Goal: Task Accomplishment & Management: Complete application form

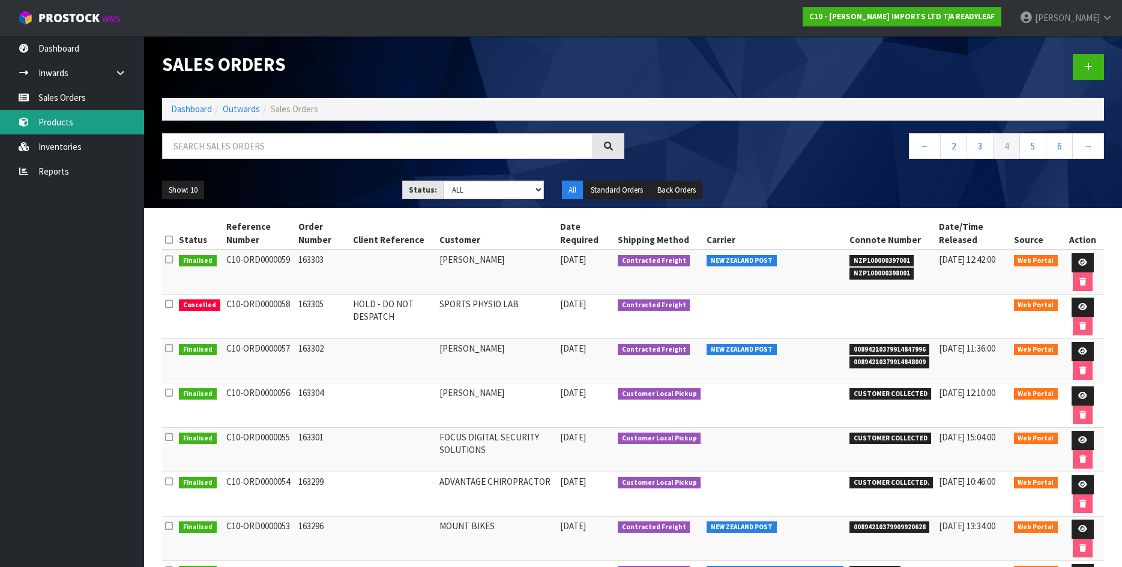
click at [47, 119] on link "Products" at bounding box center [72, 122] width 144 height 25
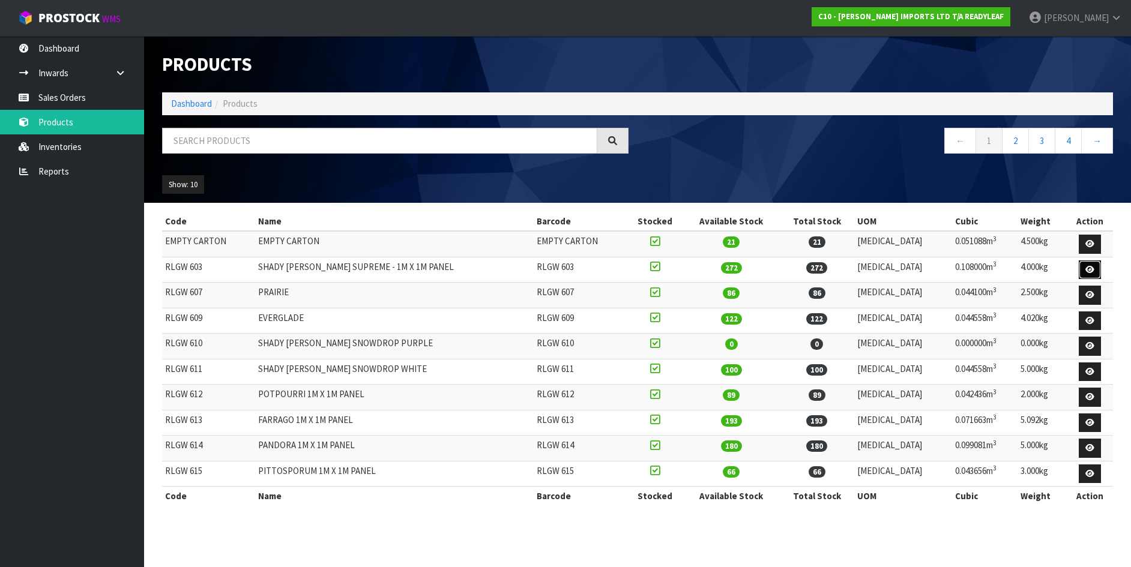
click at [1087, 266] on icon at bounding box center [1090, 270] width 9 height 8
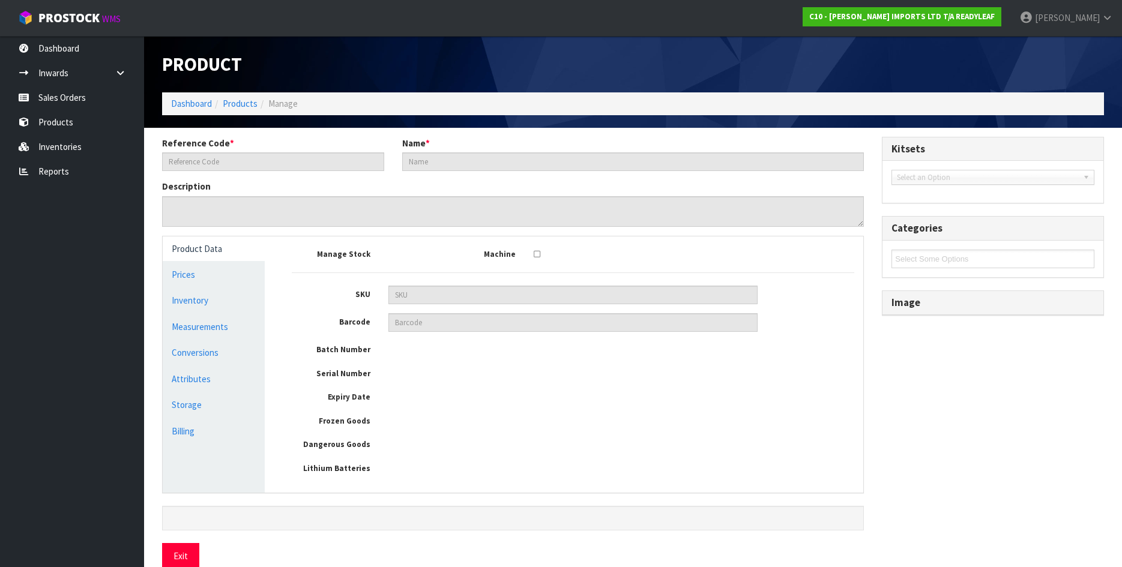
type input "RLGW 603"
type input "SHADY [PERSON_NAME] SUPREME - 1M X 1M PANEL"
type input "108"
type input "100"
type input "10"
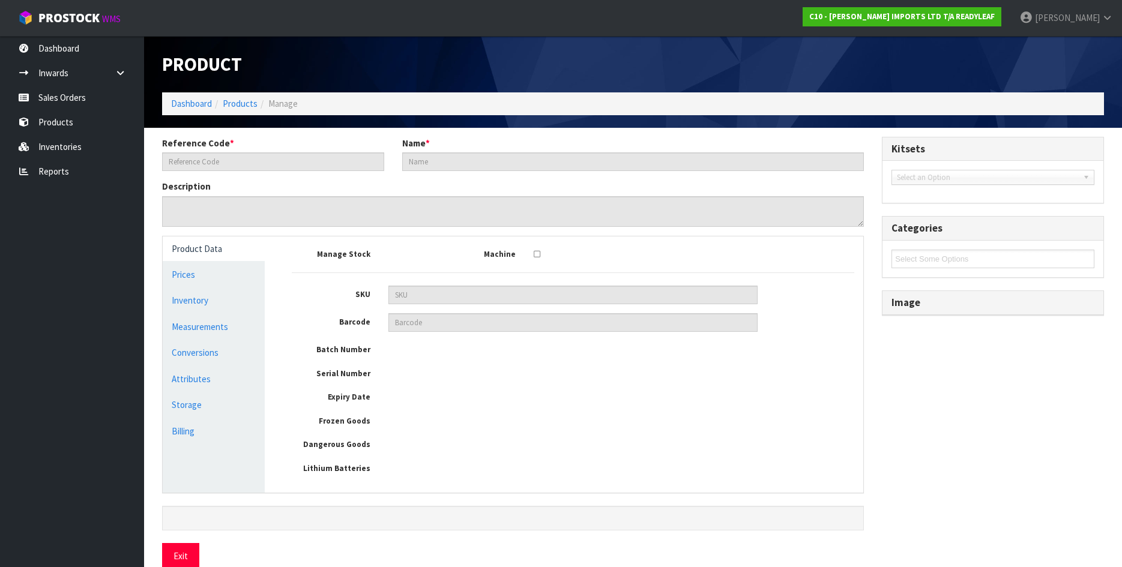
type input "0.108"
type input "4"
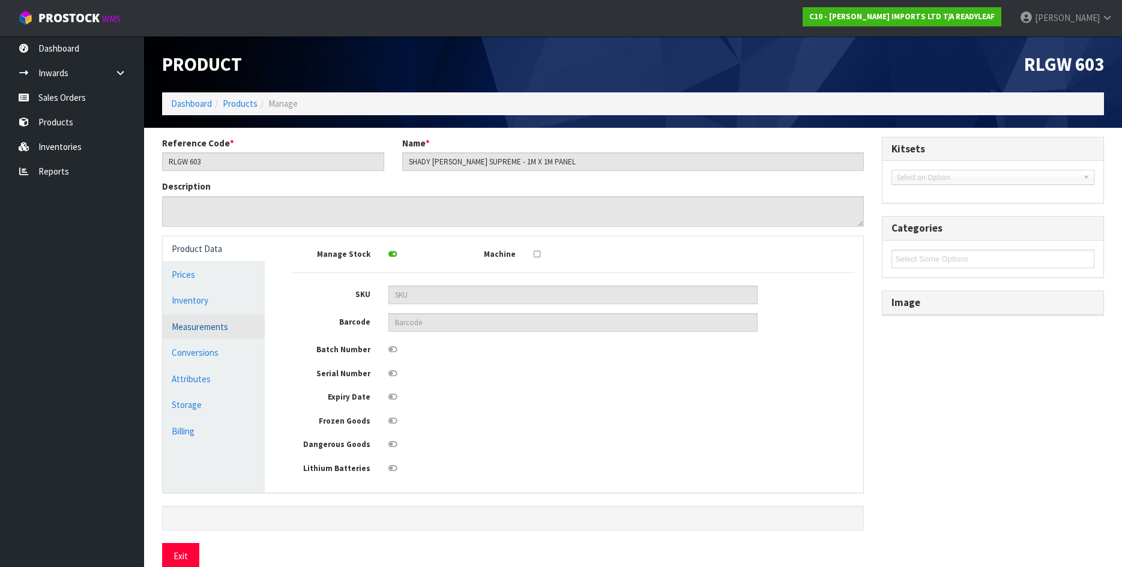
click at [190, 328] on link "Measurements" at bounding box center [214, 327] width 102 height 25
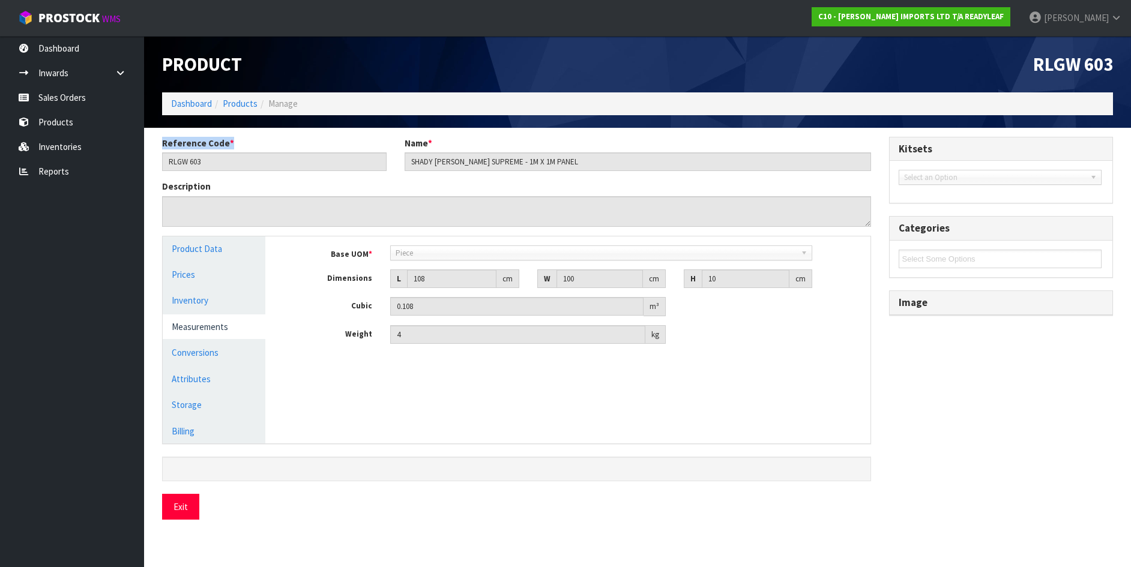
click at [376, 128] on div "Product RLGW 603 Dashboard Products Manage Reference Code * RLGW 603 Name * SHA…" at bounding box center [565, 269] width 1131 height 538
click at [71, 101] on link "Sales Orders" at bounding box center [72, 97] width 144 height 25
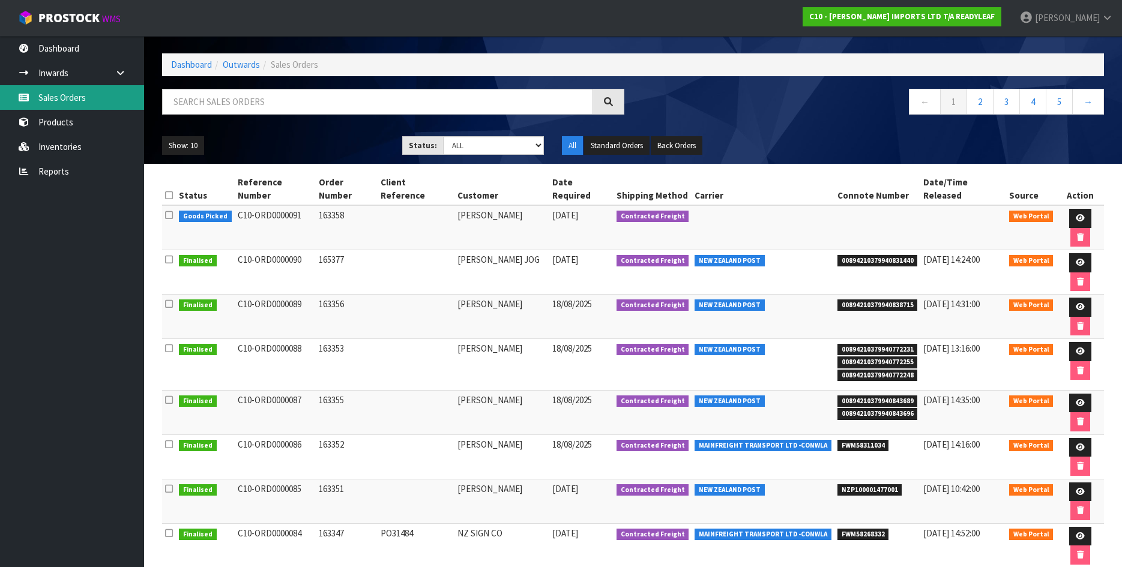
scroll to position [45, 0]
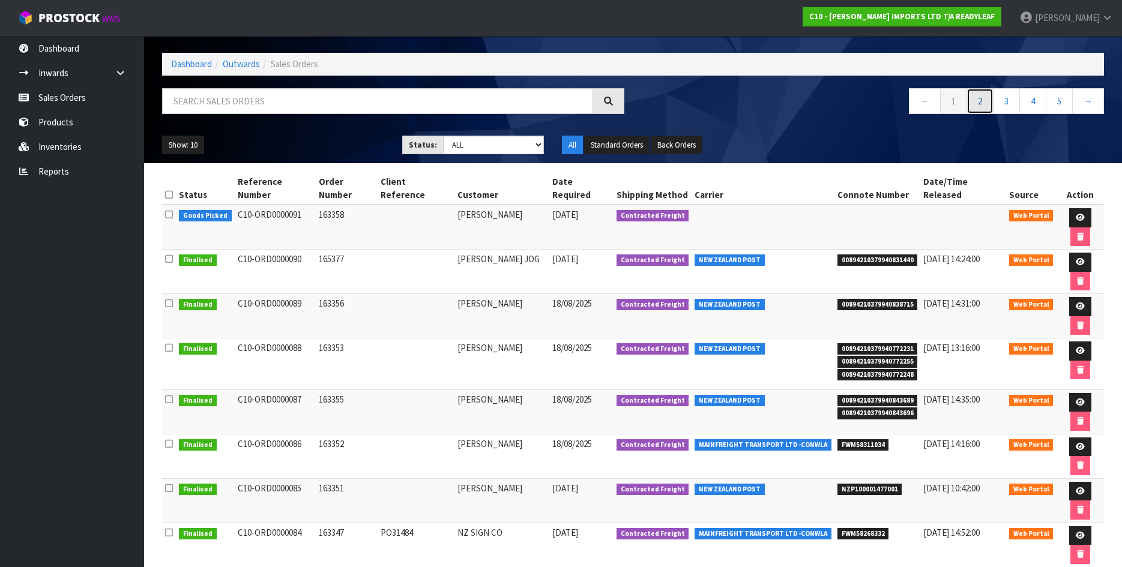
click at [986, 101] on link "2" at bounding box center [980, 101] width 27 height 26
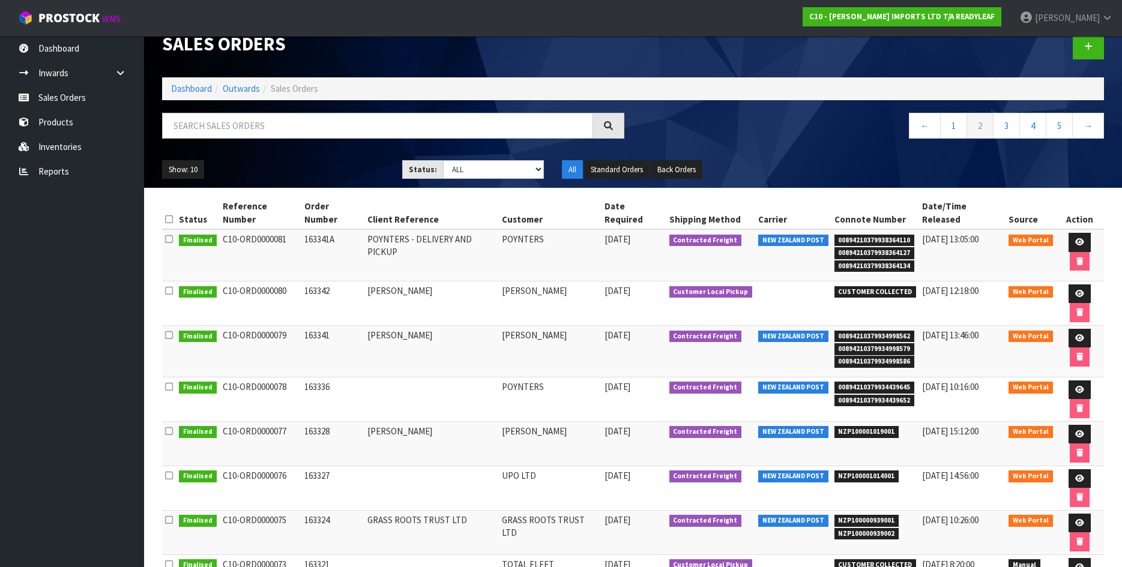
scroll to position [0, 0]
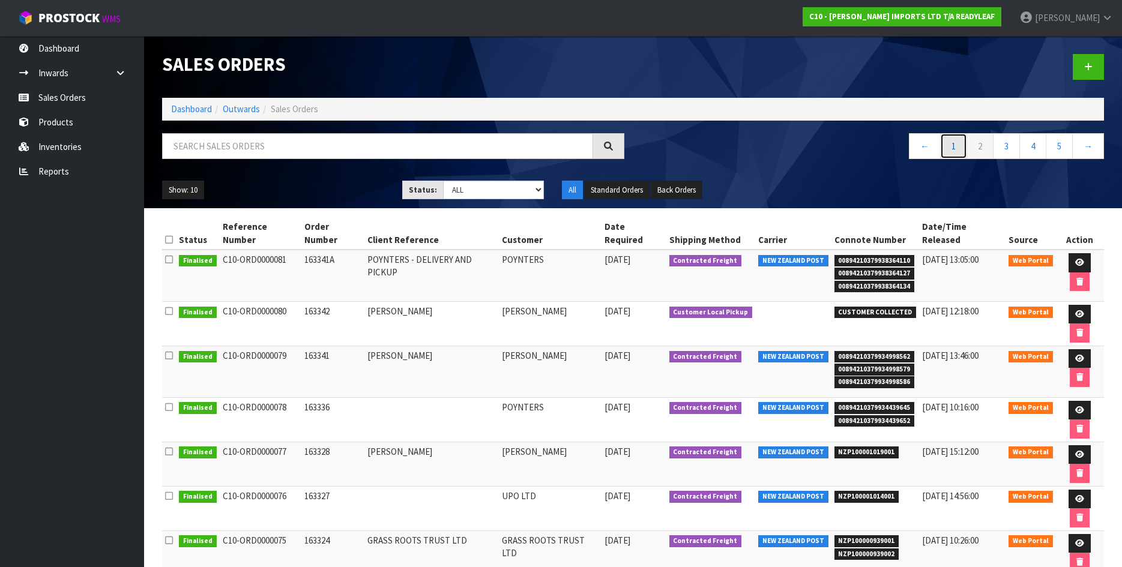
click at [952, 147] on link "1" at bounding box center [953, 146] width 27 height 26
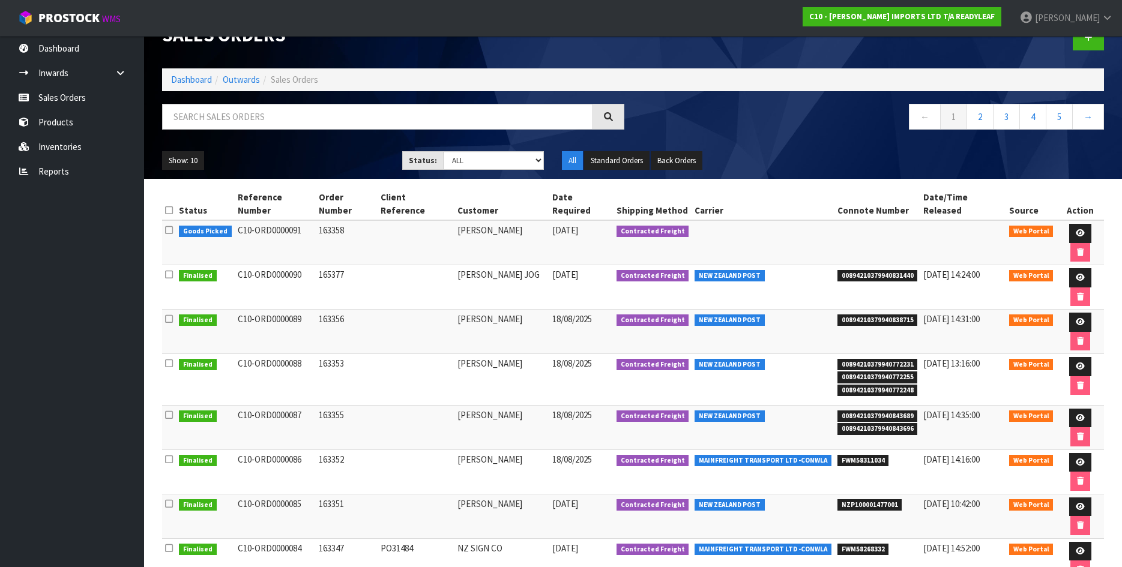
scroll to position [45, 0]
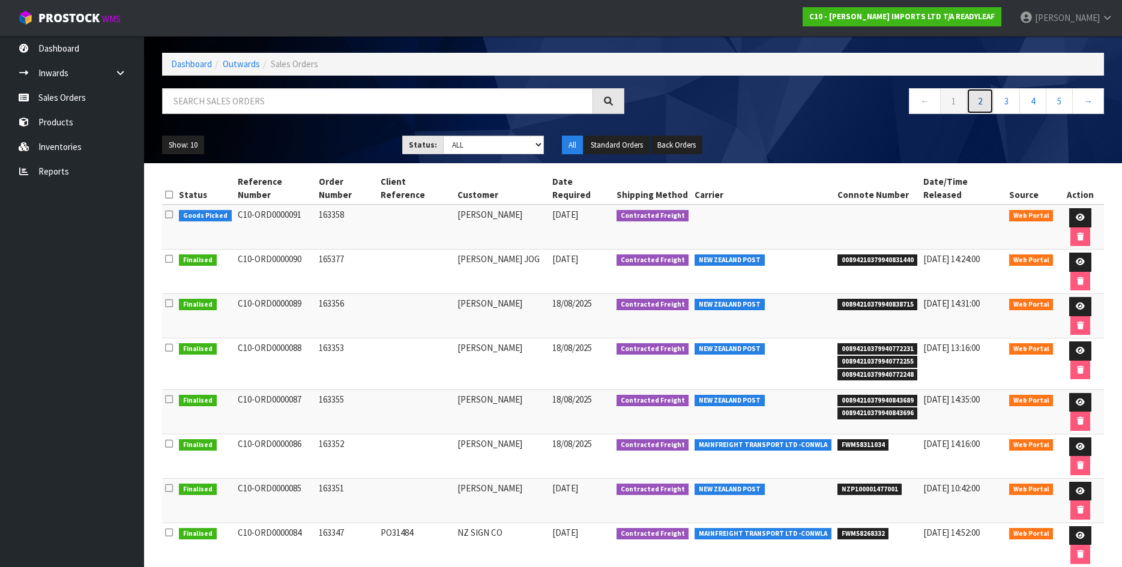
click at [981, 105] on link "2" at bounding box center [980, 101] width 27 height 26
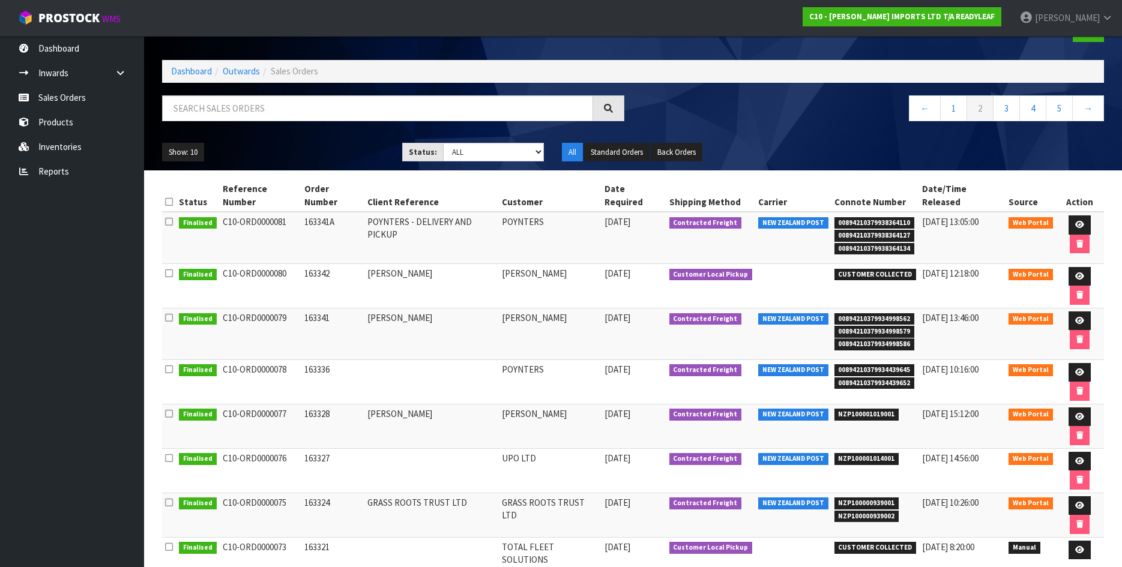
scroll to position [58, 0]
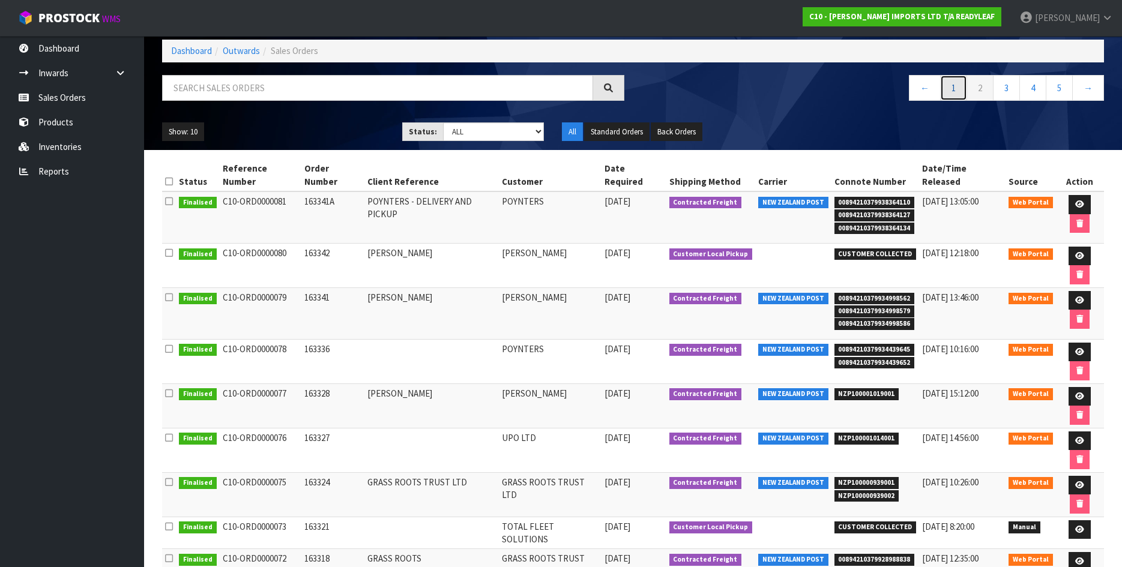
click at [952, 87] on link "1" at bounding box center [953, 88] width 27 height 26
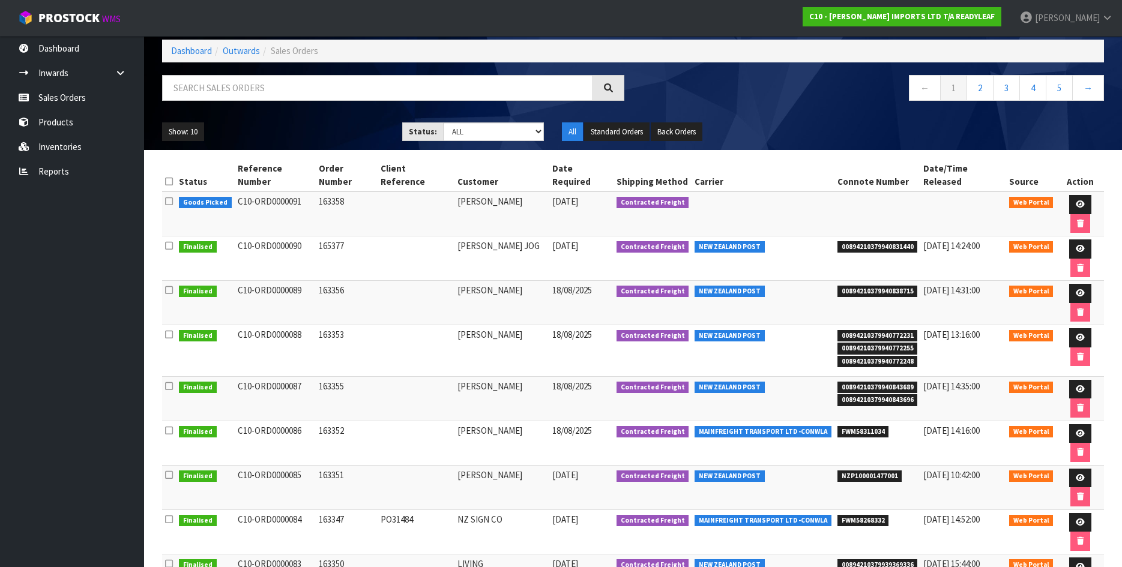
scroll to position [45, 0]
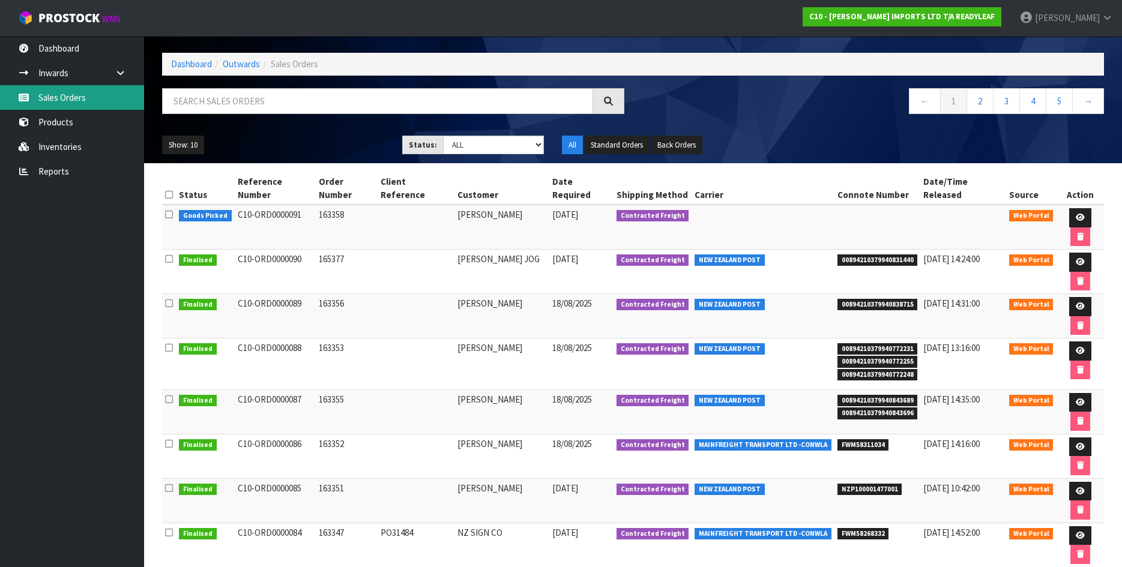
click at [78, 94] on link "Sales Orders" at bounding box center [72, 97] width 144 height 25
click at [65, 91] on link "Sales Orders" at bounding box center [72, 97] width 144 height 25
click at [65, 90] on link "Sales Orders" at bounding box center [72, 97] width 144 height 25
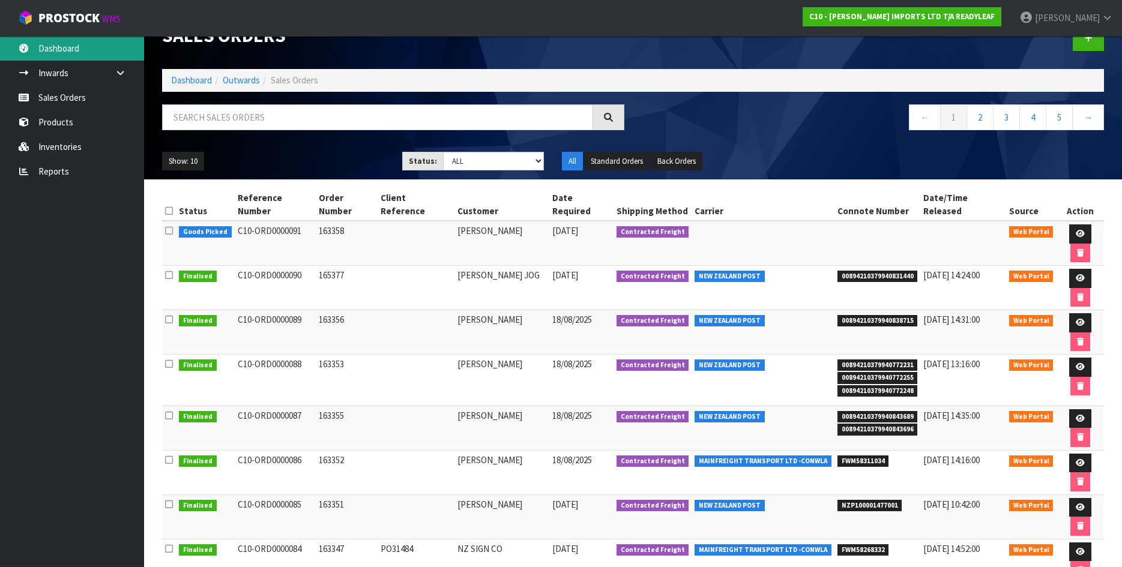
scroll to position [45, 0]
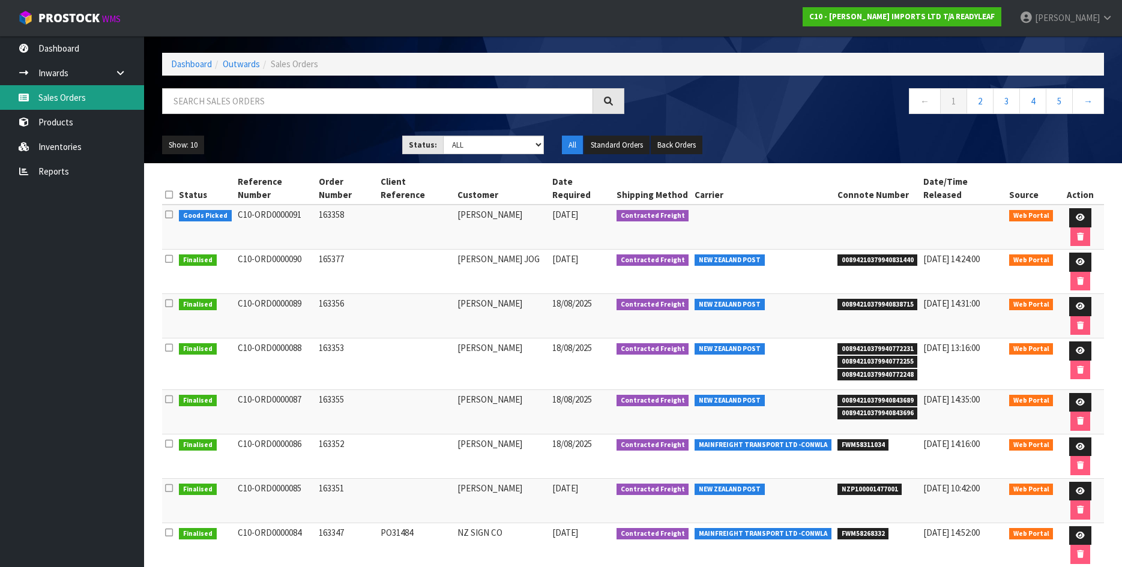
click at [90, 94] on link "Sales Orders" at bounding box center [72, 97] width 144 height 25
click at [181, 58] on li "Dashboard" at bounding box center [191, 64] width 41 height 13
click at [186, 61] on link "Dashboard" at bounding box center [191, 63] width 41 height 11
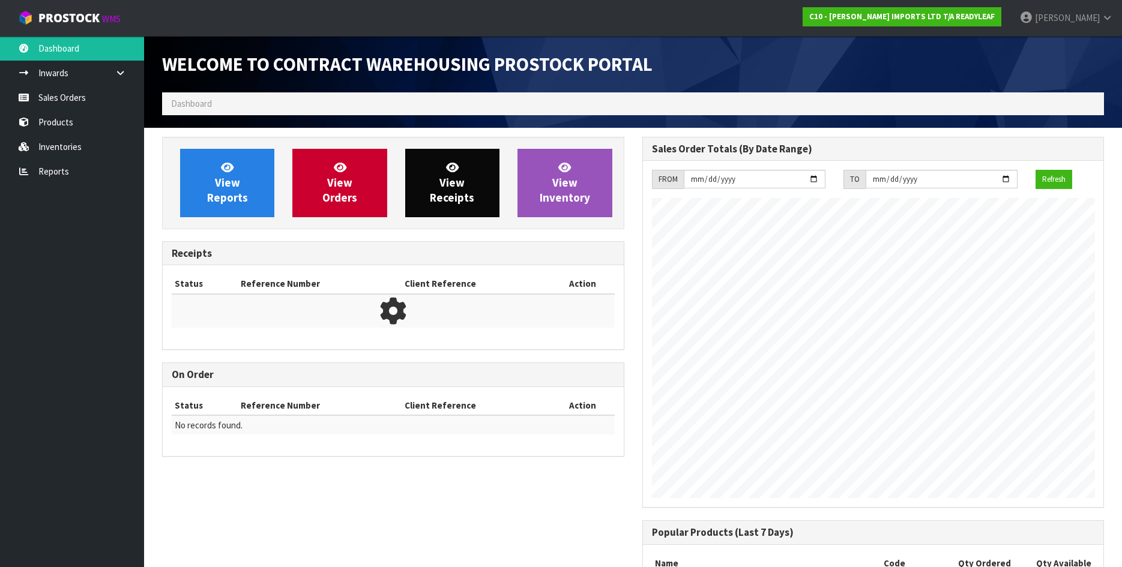
scroll to position [588, 480]
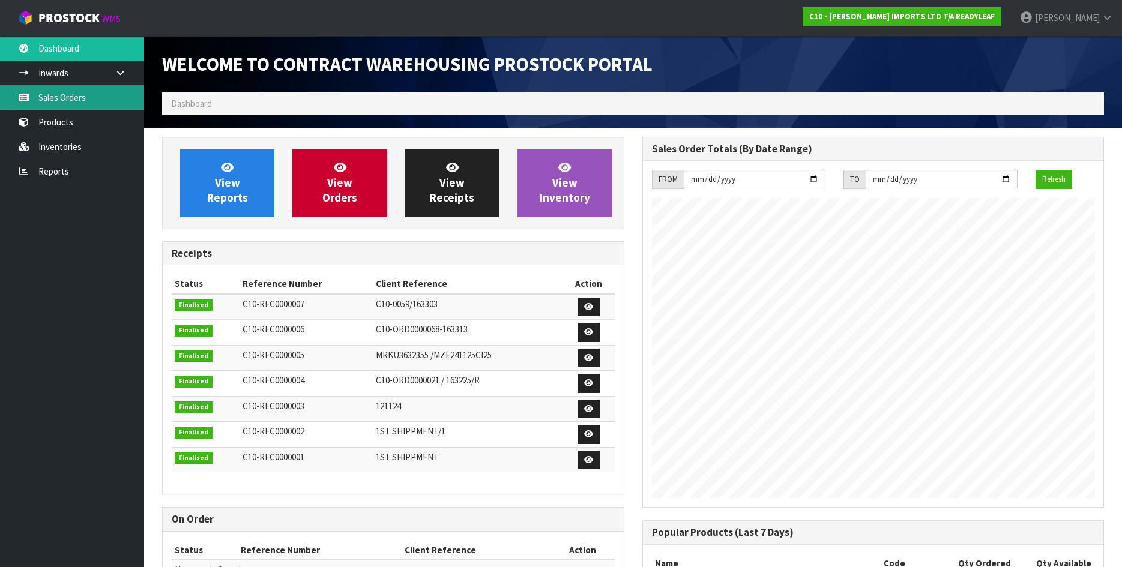
click at [97, 93] on link "Sales Orders" at bounding box center [72, 97] width 144 height 25
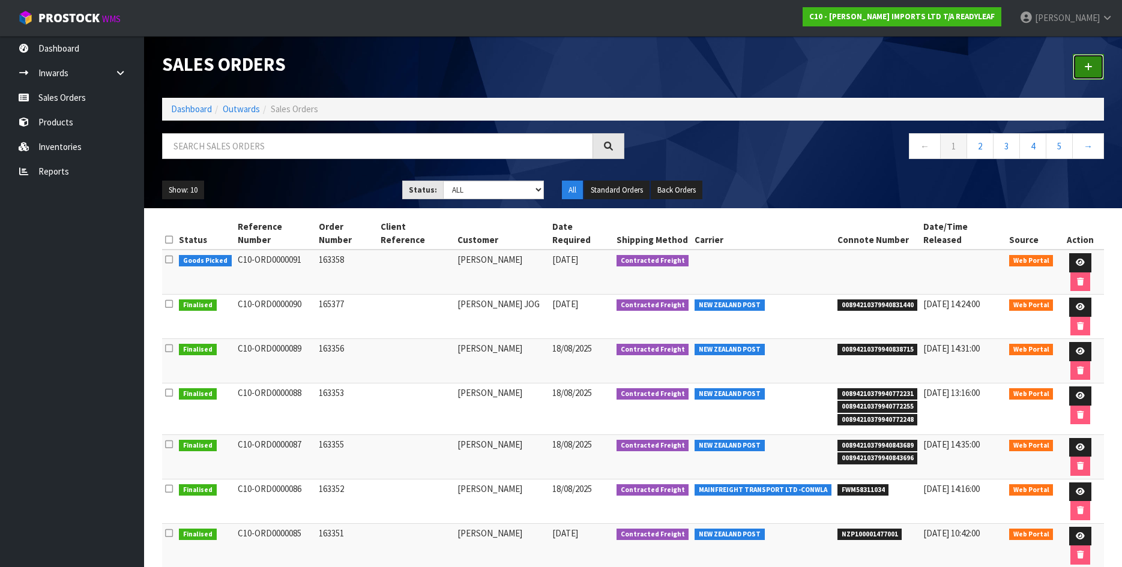
click at [1088, 71] on icon at bounding box center [1088, 66] width 8 height 9
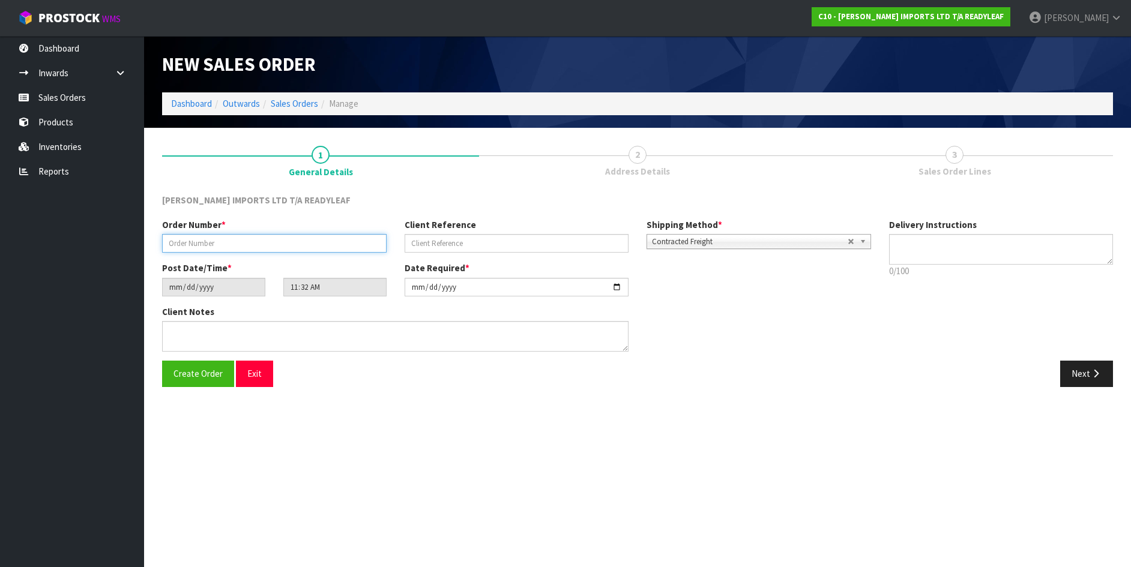
click at [225, 246] on input "text" at bounding box center [274, 243] width 225 height 19
click at [195, 239] on input "text" at bounding box center [274, 243] width 225 height 19
type input "ACTION SIGNS"
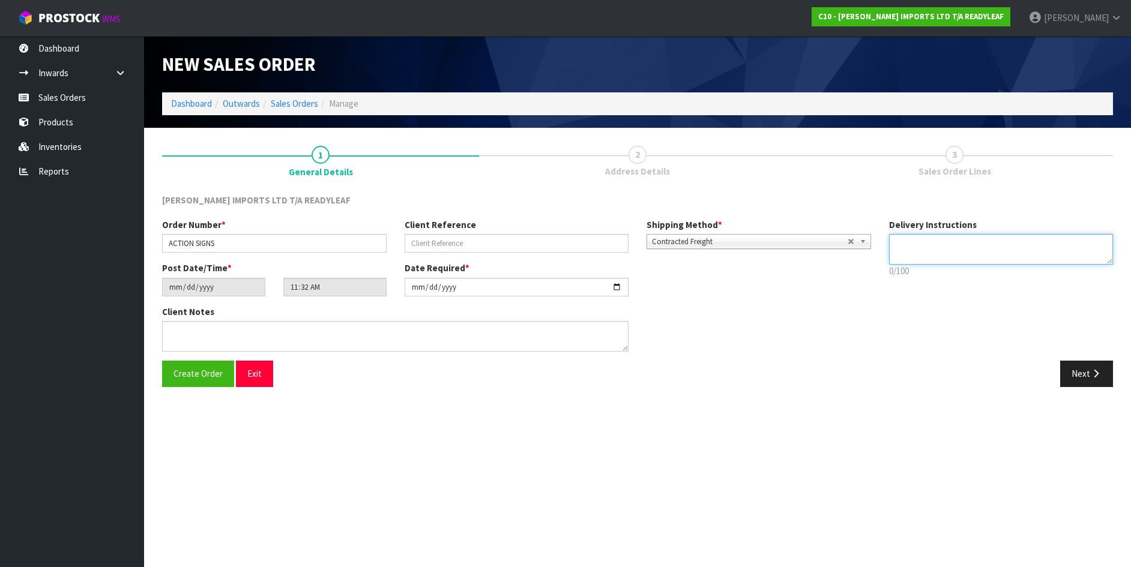
click at [937, 243] on textarea at bounding box center [1001, 249] width 225 height 31
type textarea "AS SOON AS POSSIBLE"
click at [188, 376] on span "Create Order" at bounding box center [198, 373] width 49 height 11
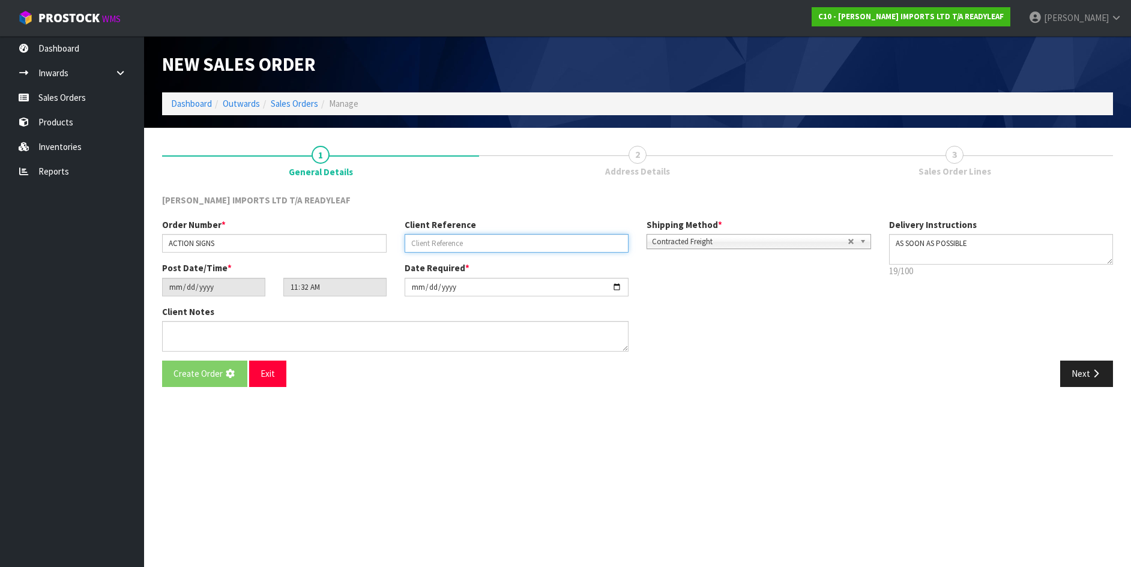
click at [470, 249] on input "text" at bounding box center [517, 243] width 225 height 19
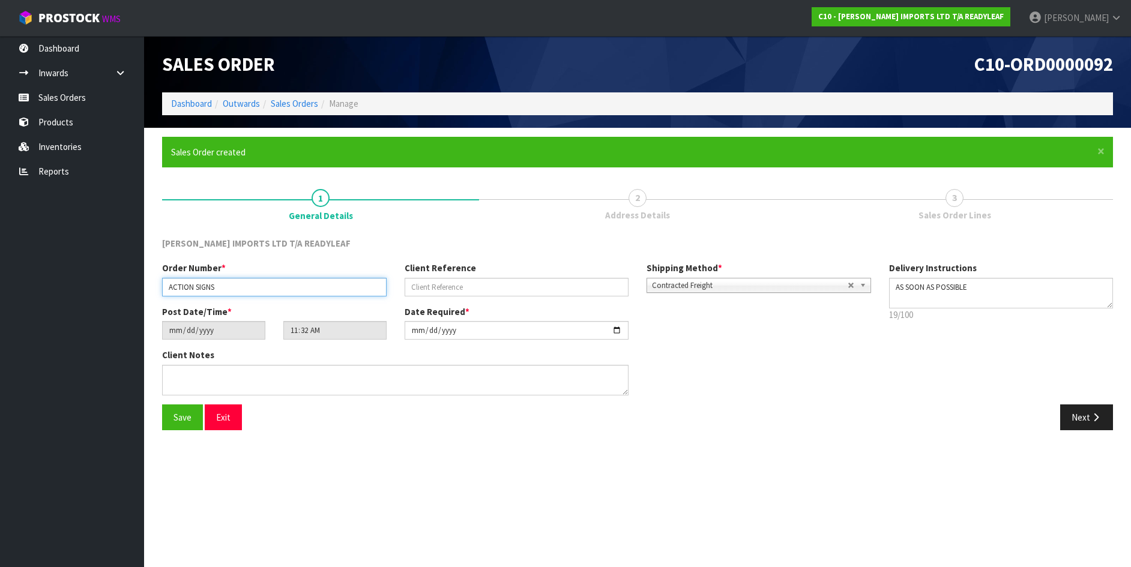
drag, startPoint x: 225, startPoint y: 283, endPoint x: 145, endPoint y: 277, distance: 80.1
click at [145, 277] on section "× Close Sales Order created 1 General Details 2 Address Details 3 Sales Order L…" at bounding box center [637, 288] width 987 height 321
type input "163348"
click at [174, 413] on span "Save" at bounding box center [183, 417] width 18 height 11
click at [1077, 419] on button "Next" at bounding box center [1086, 418] width 53 height 26
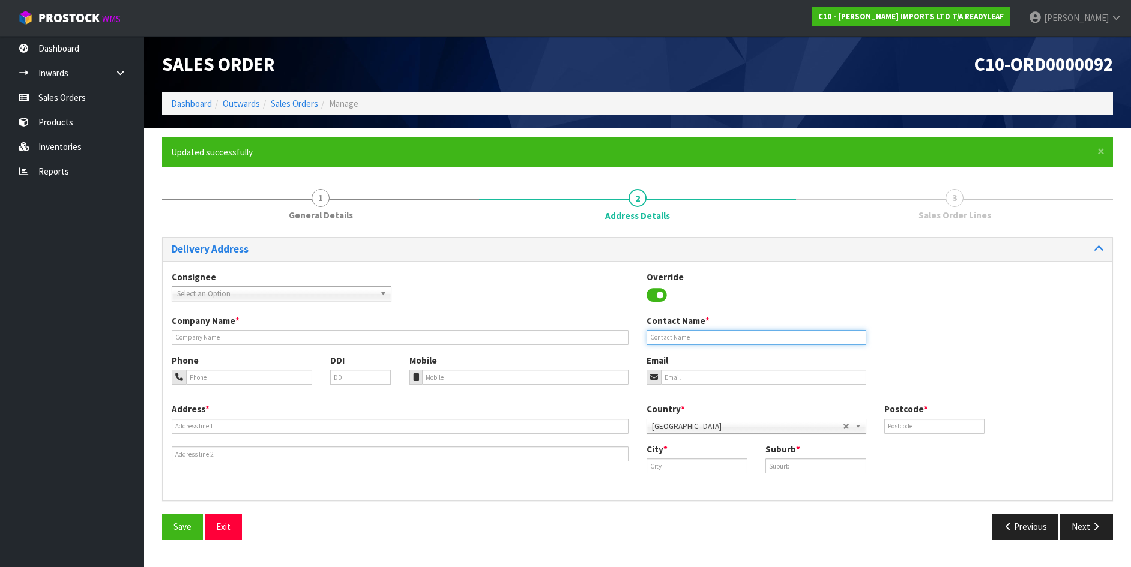
click at [668, 337] on input "text" at bounding box center [757, 337] width 220 height 15
type input "[PERSON_NAME]"
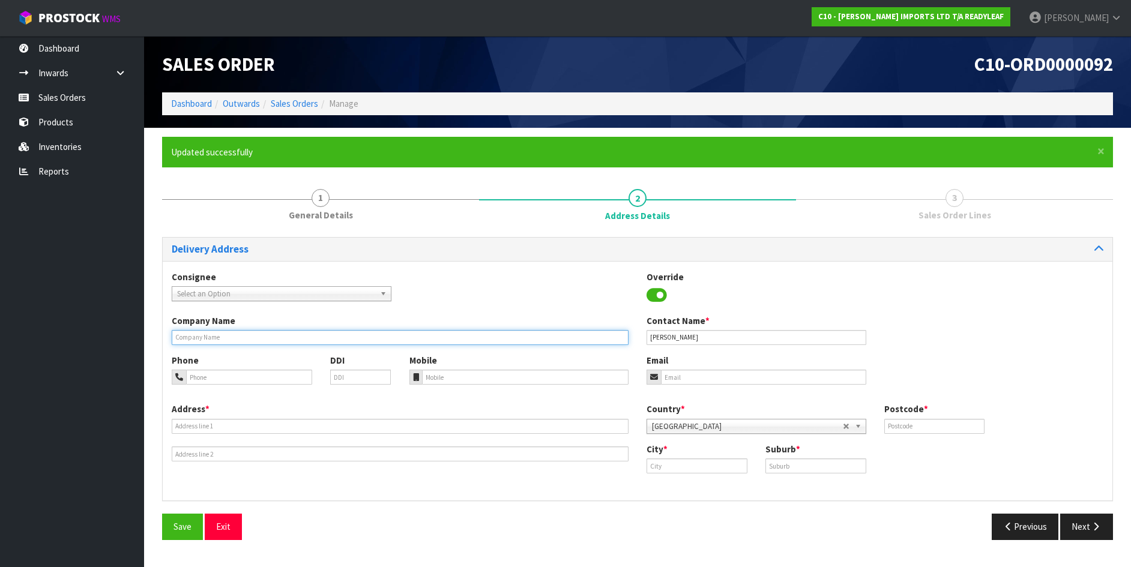
click at [201, 336] on input "text" at bounding box center [400, 337] width 457 height 15
type input "ACTION SIGNS"
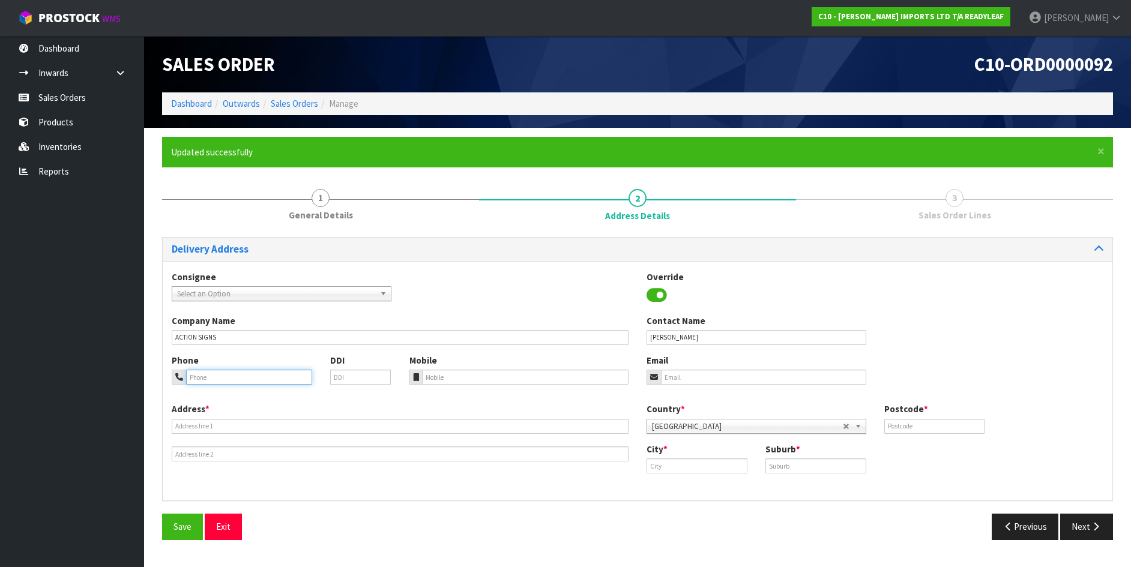
click at [196, 376] on input "tel" at bounding box center [249, 377] width 126 height 15
type input "[PHONE_NUMBER]"
type input "027-221-9877"
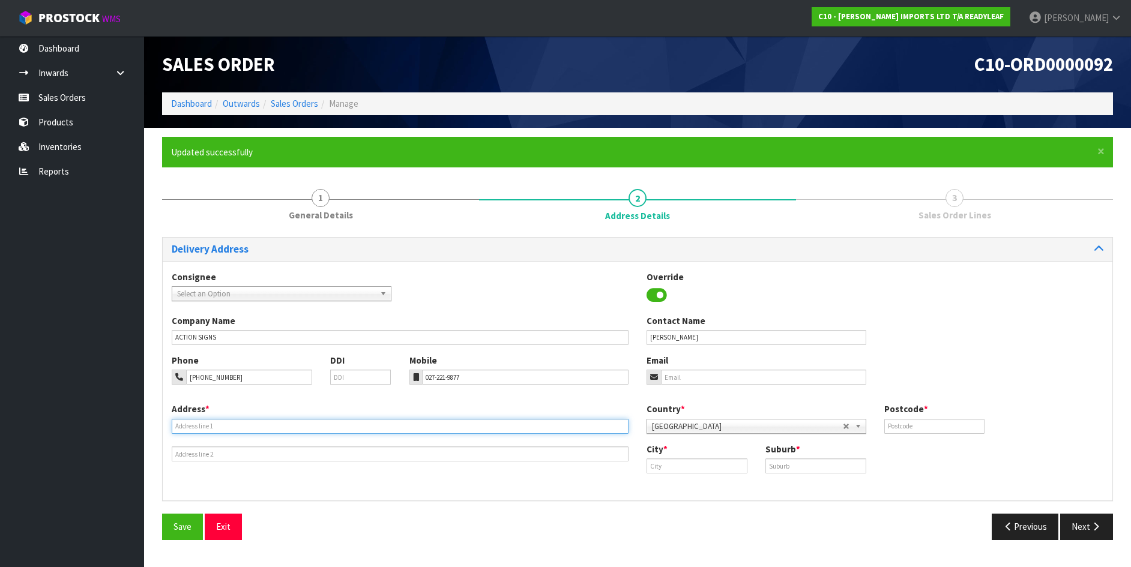
click at [200, 422] on input "text" at bounding box center [400, 426] width 457 height 15
click at [203, 429] on input "text" at bounding box center [400, 426] width 457 height 15
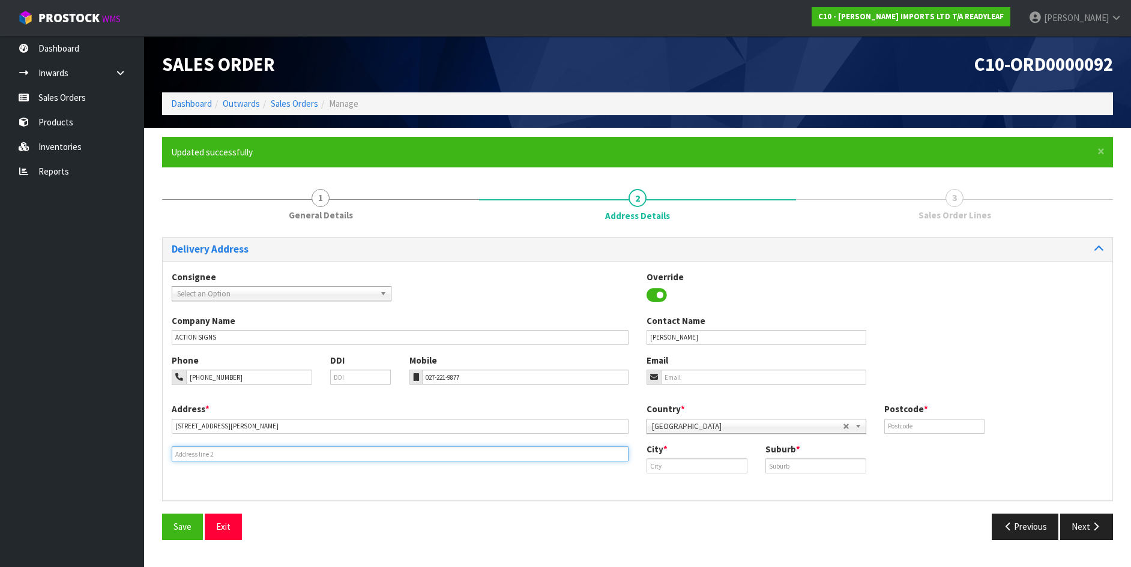
click at [191, 448] on input "text" at bounding box center [400, 454] width 457 height 15
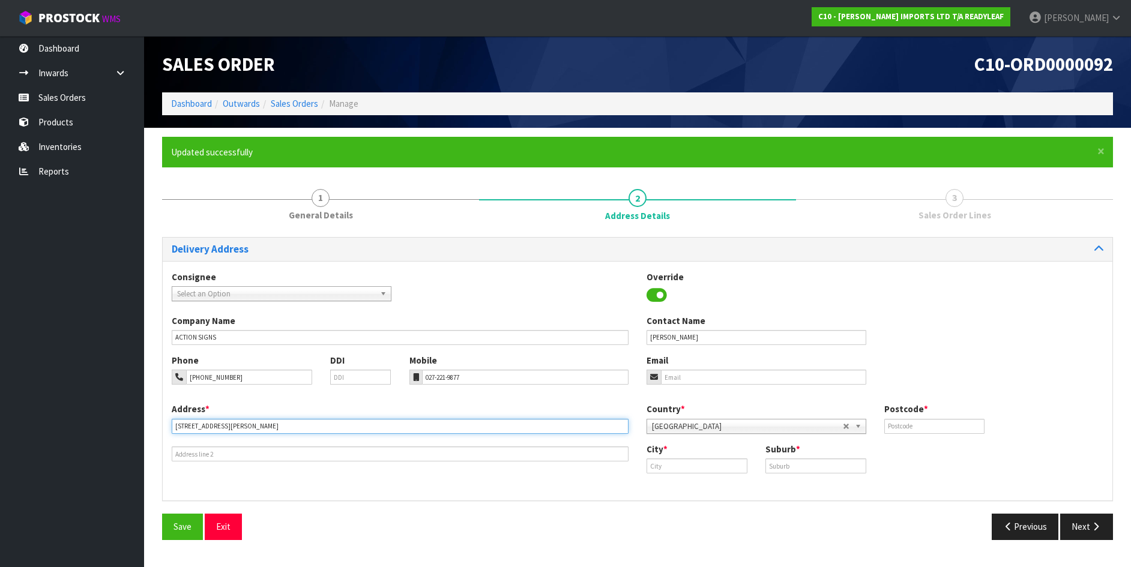
click at [238, 425] on input "[STREET_ADDRESS][PERSON_NAME]" at bounding box center [400, 426] width 457 height 15
type input "[STREET_ADDRESS][PERSON_NAME]"
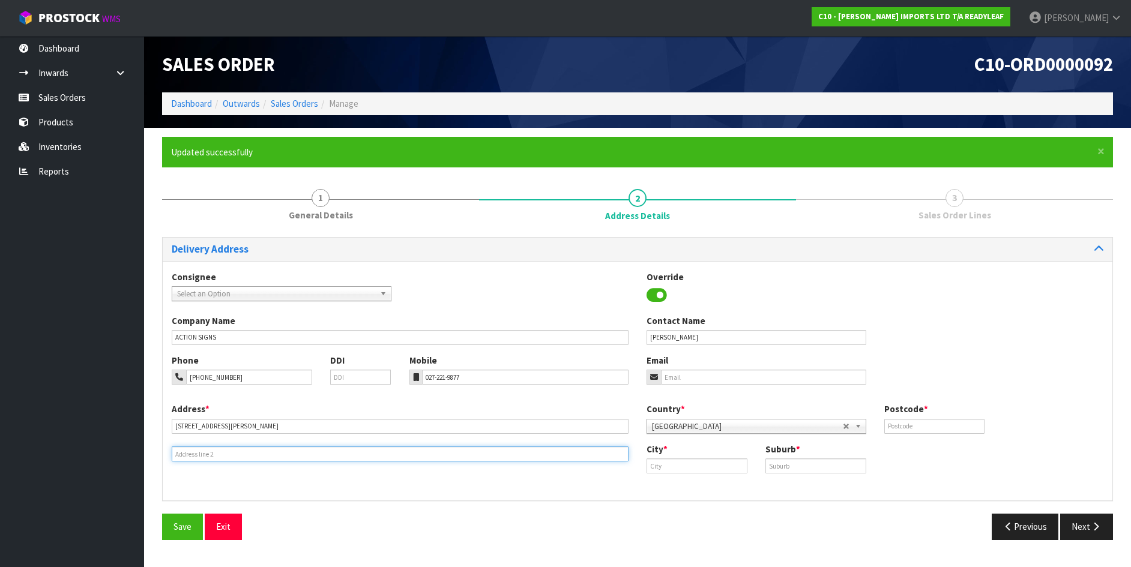
click at [212, 458] on input "text" at bounding box center [400, 454] width 457 height 15
type input "[GEOGRAPHIC_DATA]"
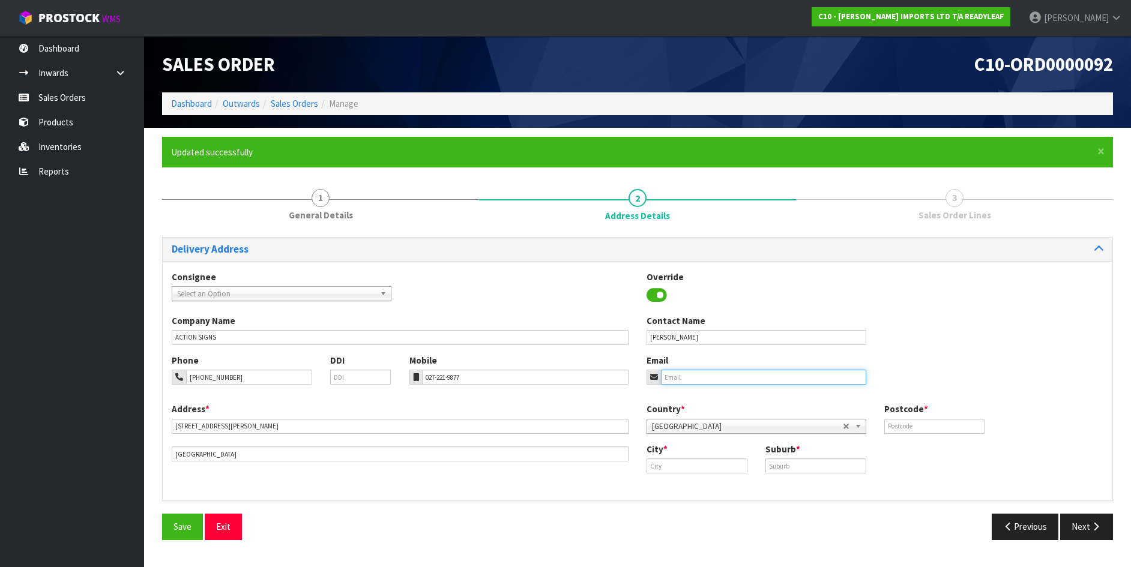
click at [682, 376] on input "email" at bounding box center [763, 377] width 205 height 15
type input "[PERSON_NAME][EMAIL_ADDRESS][DOMAIN_NAME]"
click at [680, 467] on input "text" at bounding box center [697, 466] width 101 height 15
click at [794, 471] on input "text" at bounding box center [816, 466] width 101 height 15
type input "SYDENHAM"
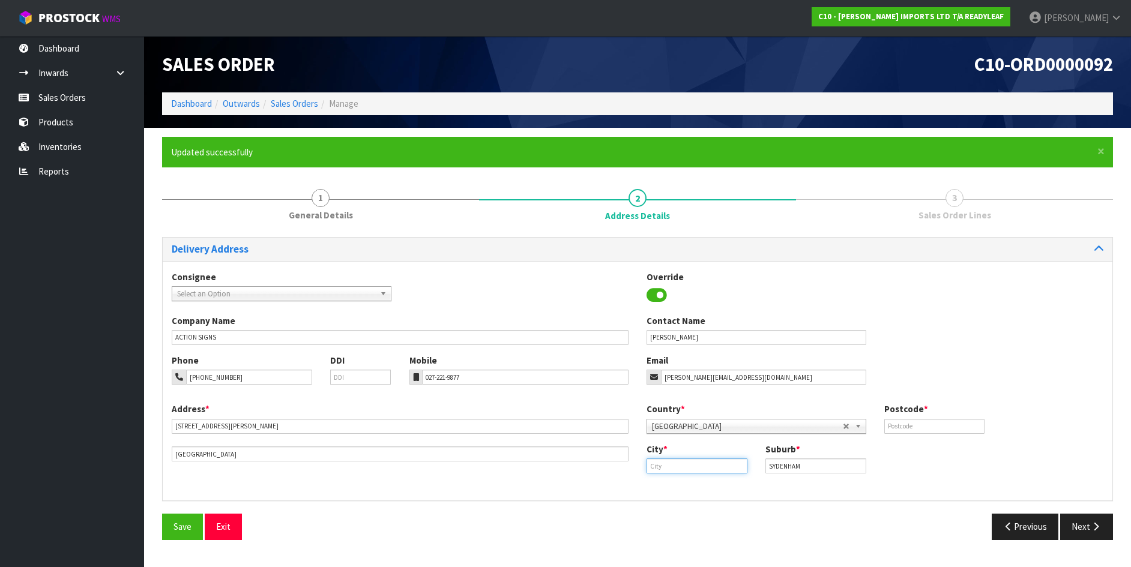
click at [658, 463] on input "text" at bounding box center [697, 466] width 101 height 15
click at [671, 491] on strong "[GEOGRAPHIC_DATA]" at bounding box center [702, 486] width 87 height 11
type input "[GEOGRAPHIC_DATA]"
click at [899, 423] on input "text" at bounding box center [934, 426] width 101 height 15
click at [926, 432] on input "text" at bounding box center [934, 426] width 101 height 15
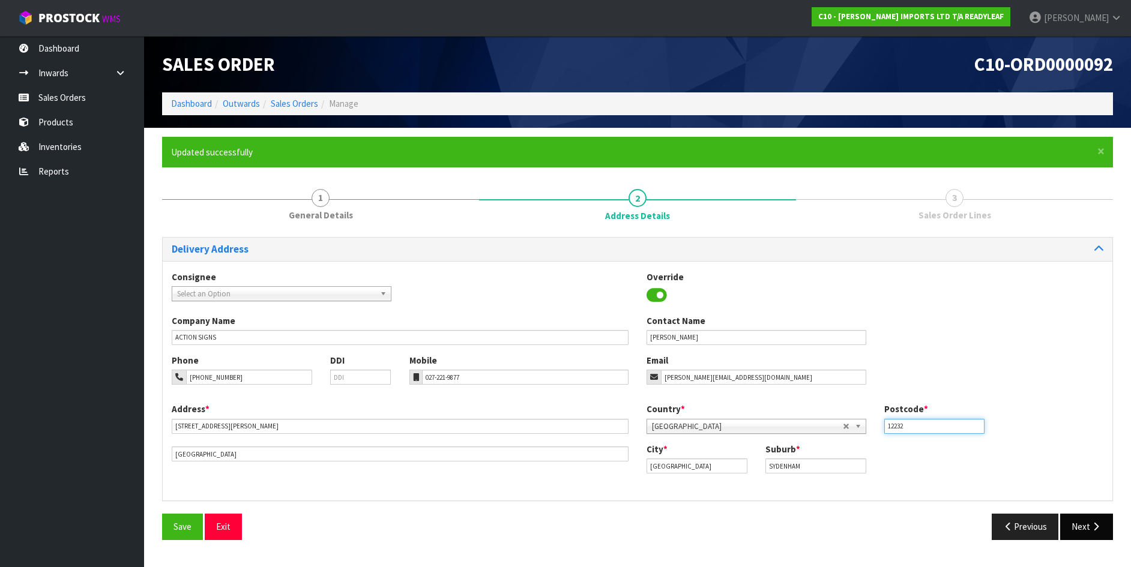
type input "12232"
click at [1097, 526] on icon "button" at bounding box center [1095, 526] width 11 height 9
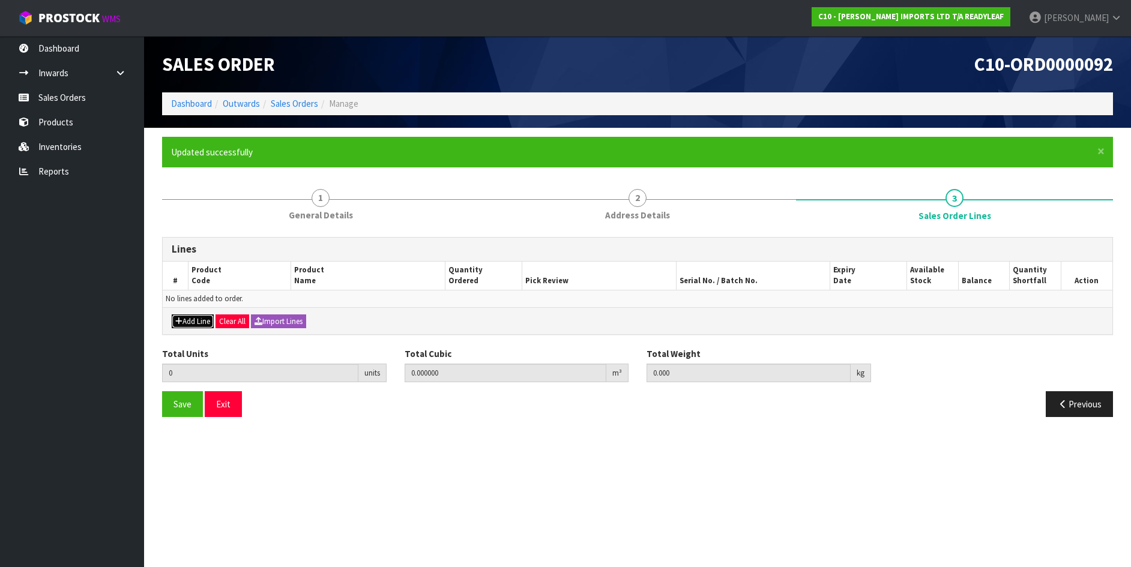
click at [208, 322] on button "Add Line" at bounding box center [193, 322] width 42 height 14
type input "0"
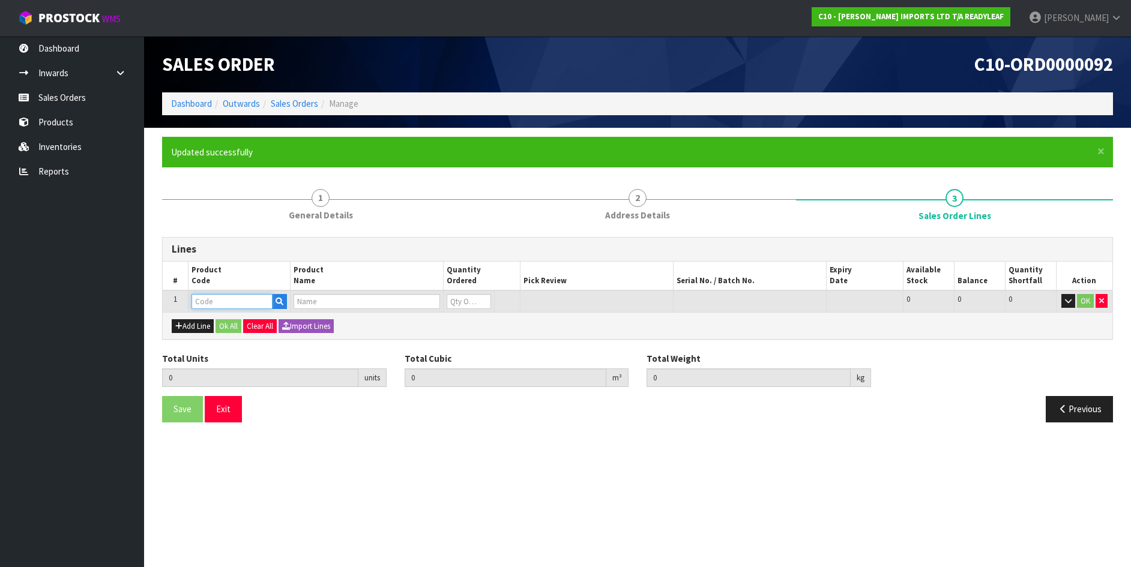
click at [211, 295] on input "text" at bounding box center [232, 301] width 81 height 15
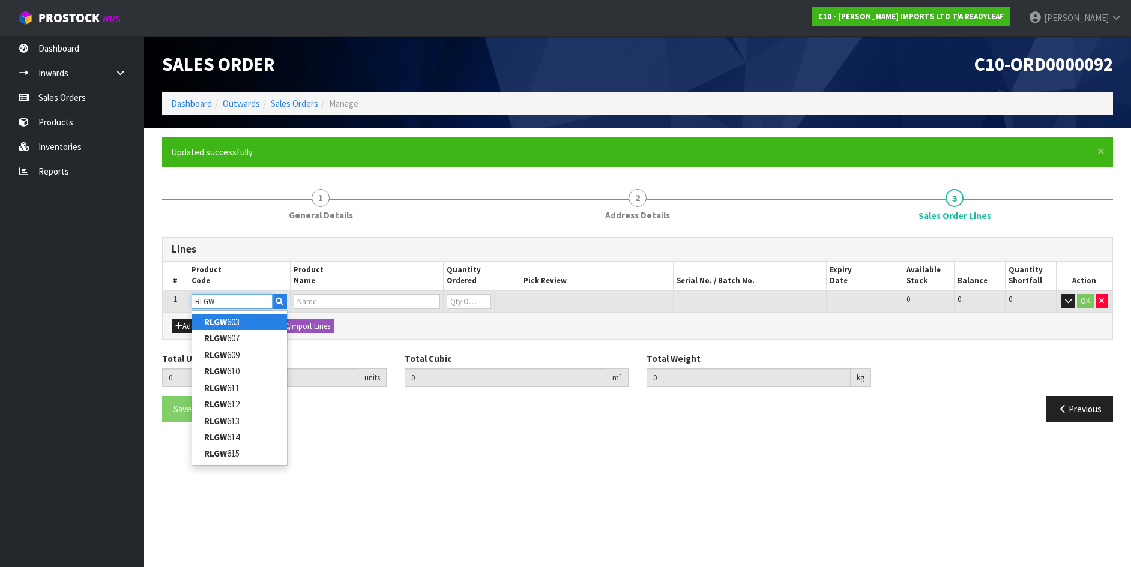
type input "RLGW"
click at [226, 322] on strong "RLGW" at bounding box center [215, 321] width 23 height 11
type input "RLGW 603"
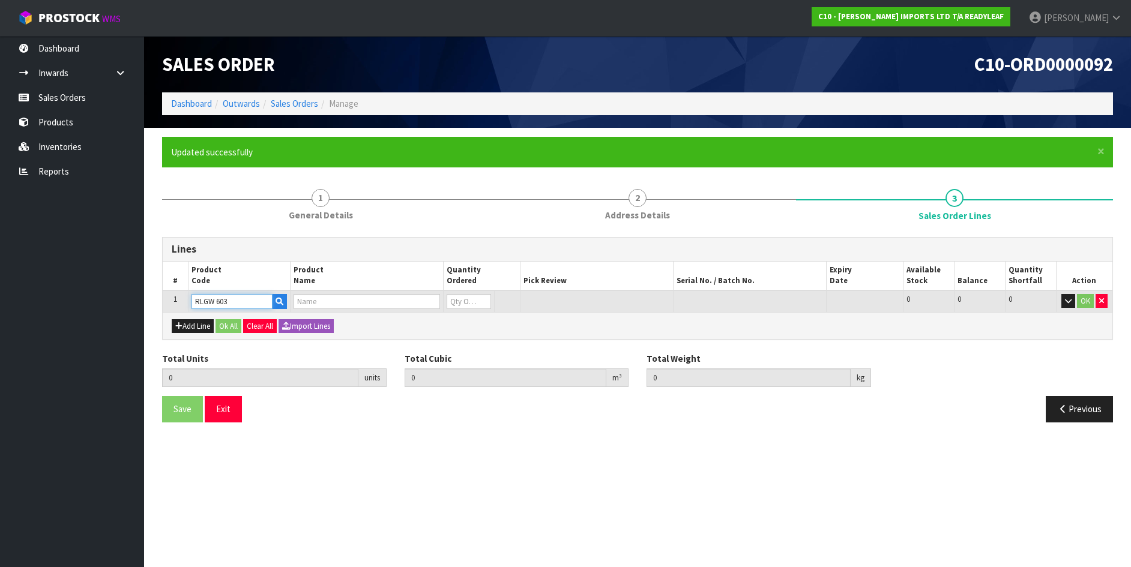
type input "0.000000"
type input "0.000"
type input "SHADY [PERSON_NAME] SUPREME - 1M X 1M PANEL"
type input "0"
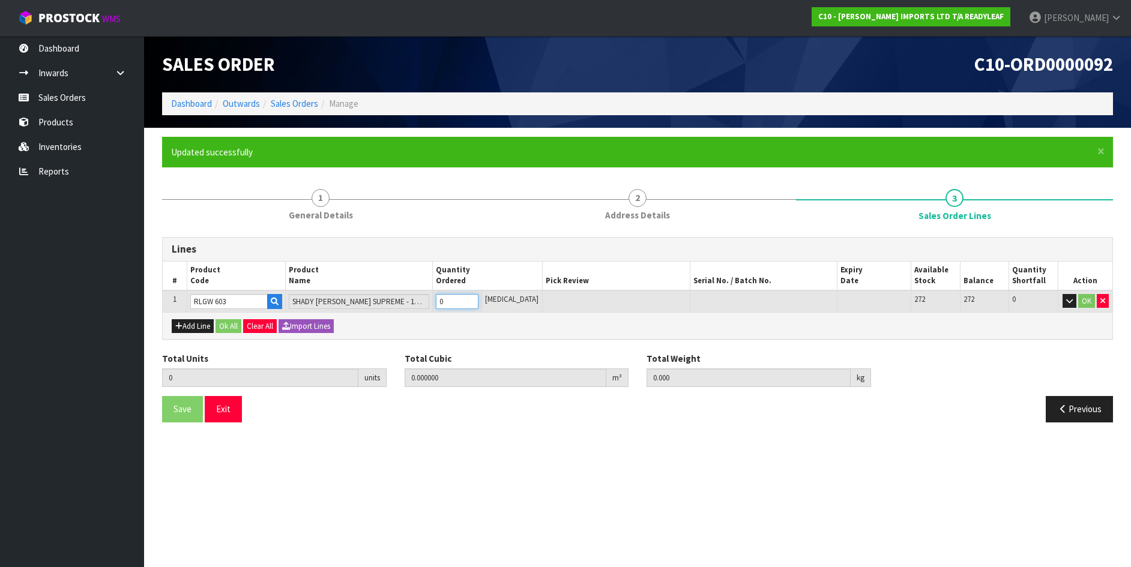
click at [455, 304] on input "0" at bounding box center [457, 301] width 43 height 15
type input "0"
type input "5"
type input "0.244007"
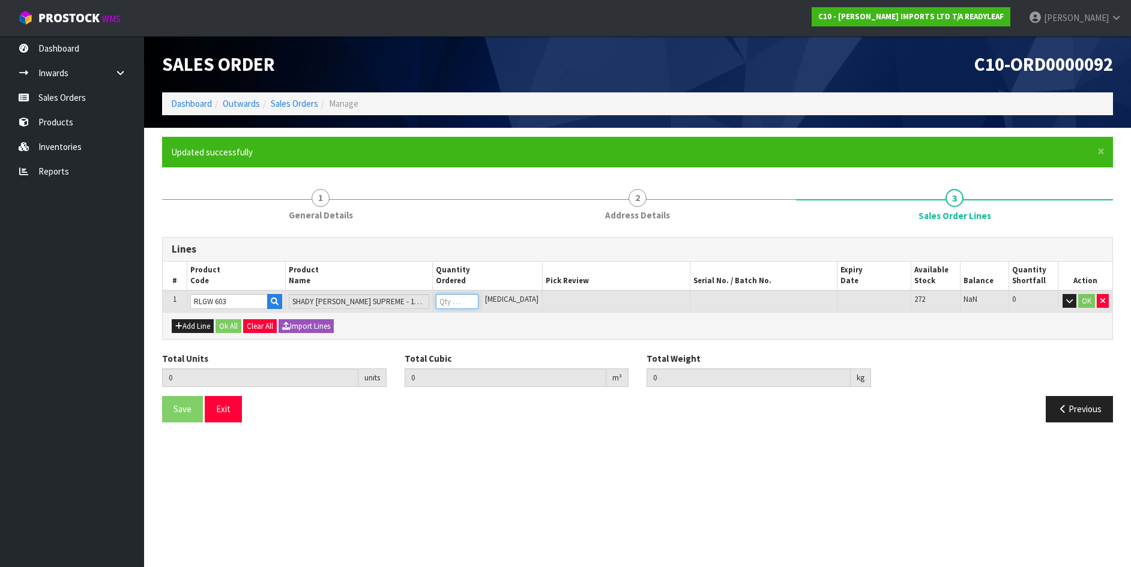
type input "24.17"
type input "5"
click at [228, 412] on button "Exit" at bounding box center [223, 409] width 37 height 26
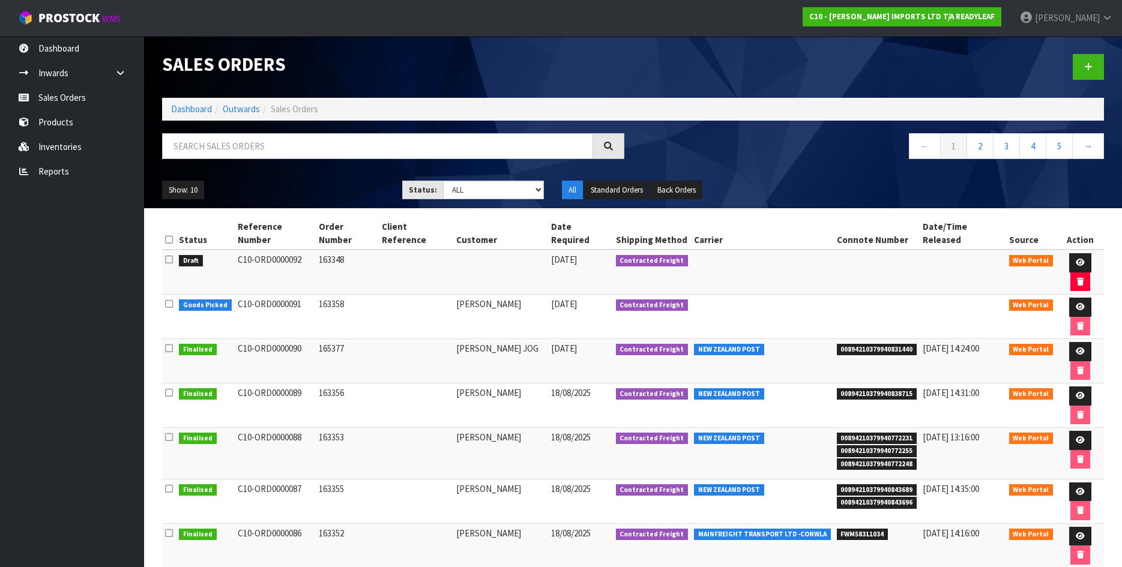
scroll to position [45, 0]
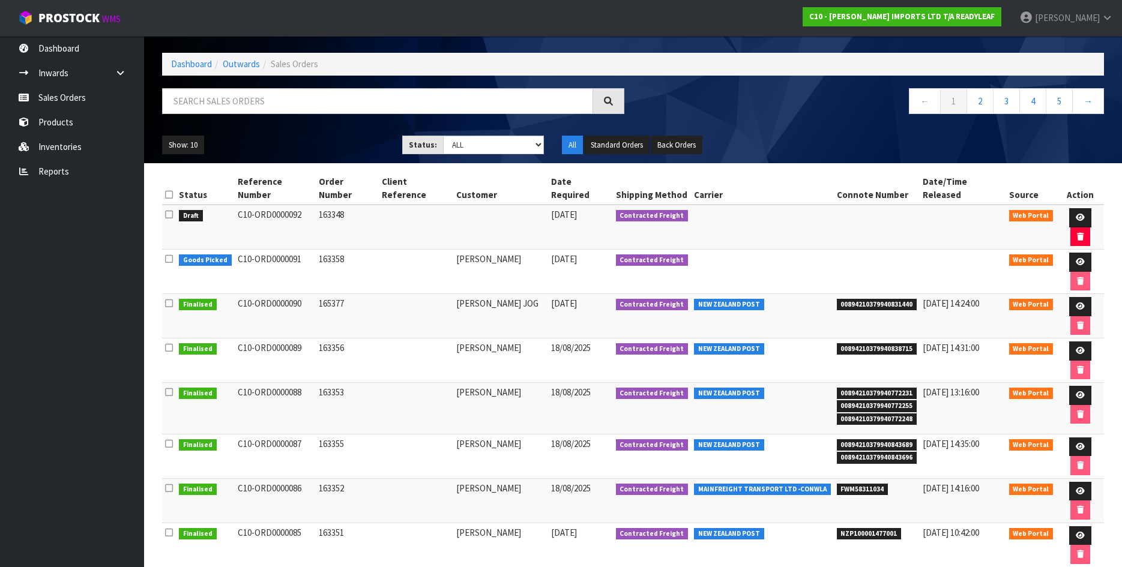
drag, startPoint x: 301, startPoint y: 202, endPoint x: 228, endPoint y: 205, distance: 73.9
click at [228, 205] on tr "Draft C10-ORD0000092 163348 [DATE] Contracted Freight Web Portal" at bounding box center [633, 227] width 942 height 45
copy tr "C10-ORD0000092"
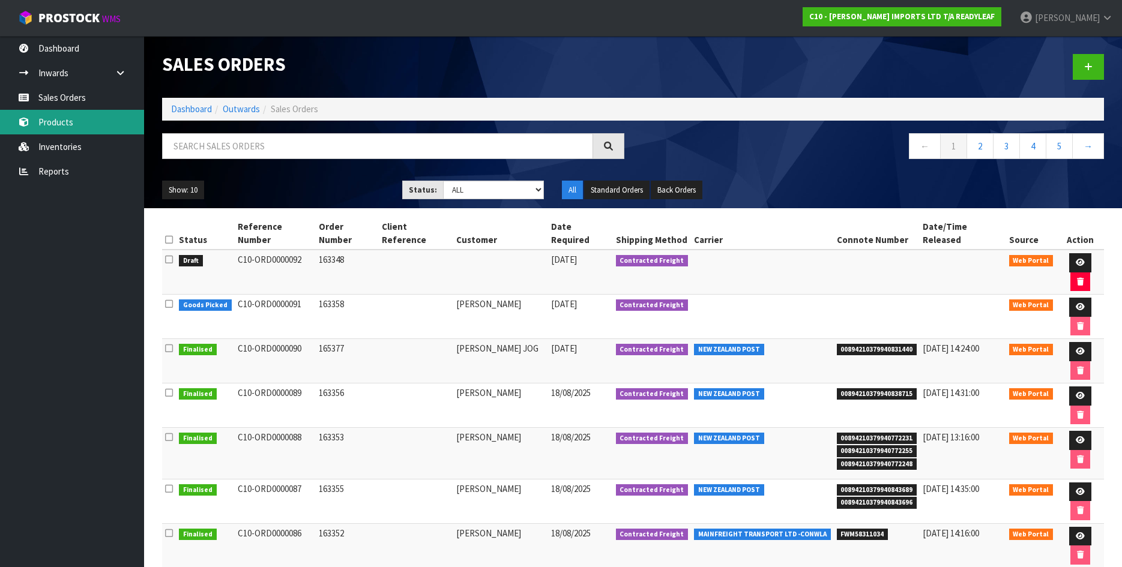
click at [71, 126] on link "Products" at bounding box center [72, 122] width 144 height 25
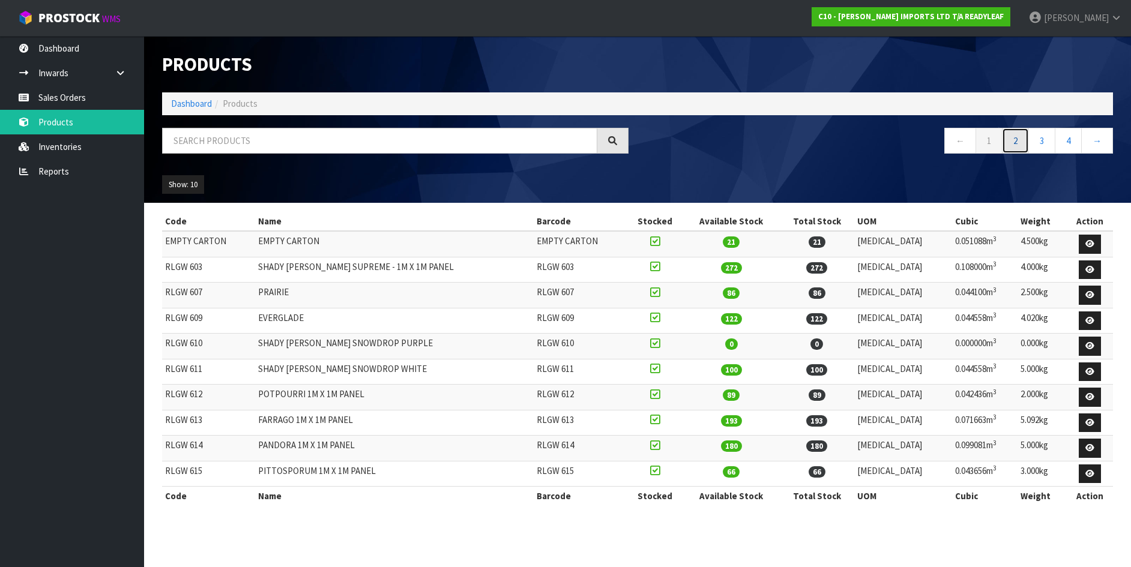
click at [1015, 144] on link "2" at bounding box center [1015, 141] width 27 height 26
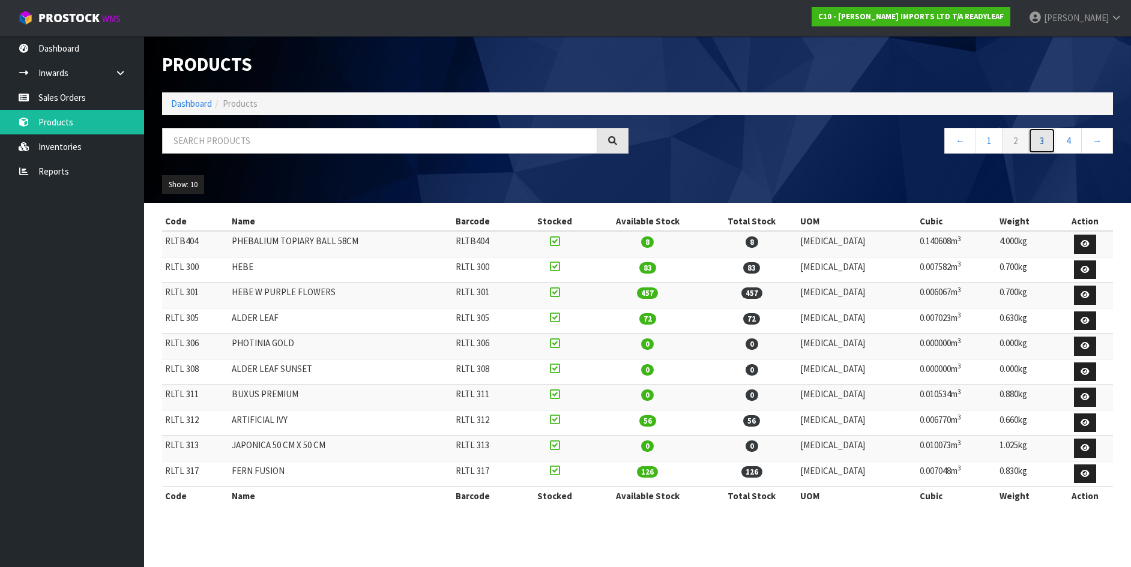
click at [1045, 142] on link "3" at bounding box center [1042, 141] width 27 height 26
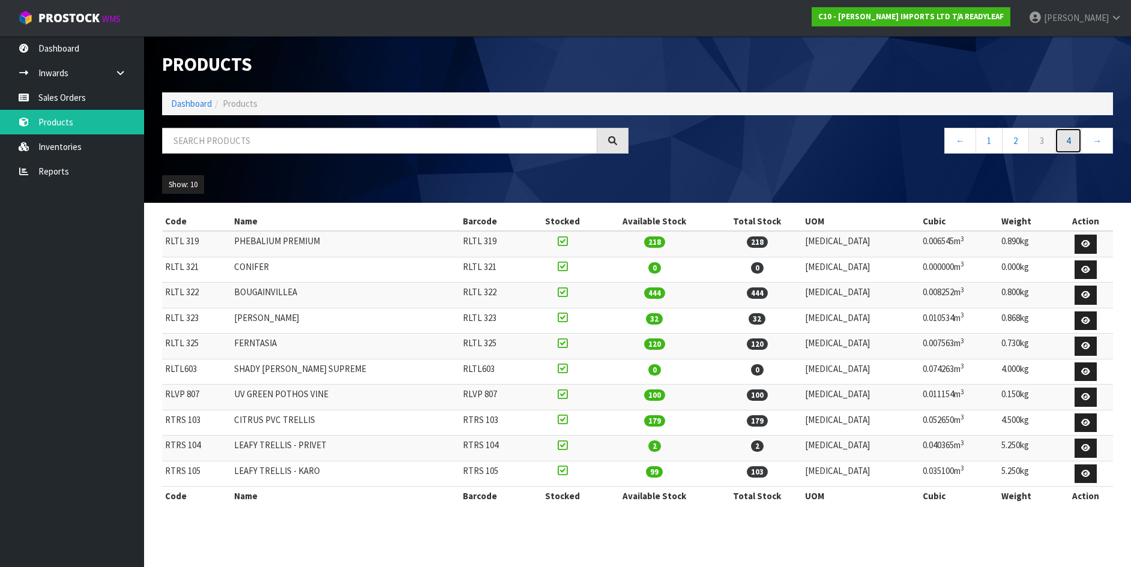
click at [1076, 142] on link "4" at bounding box center [1068, 141] width 27 height 26
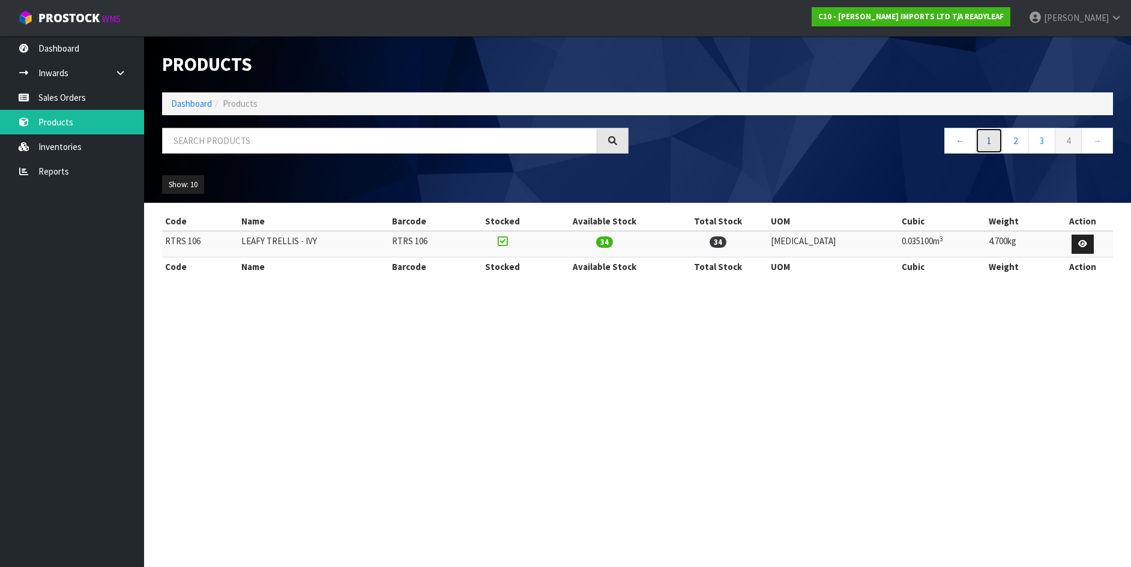
click at [986, 141] on link "1" at bounding box center [989, 141] width 27 height 26
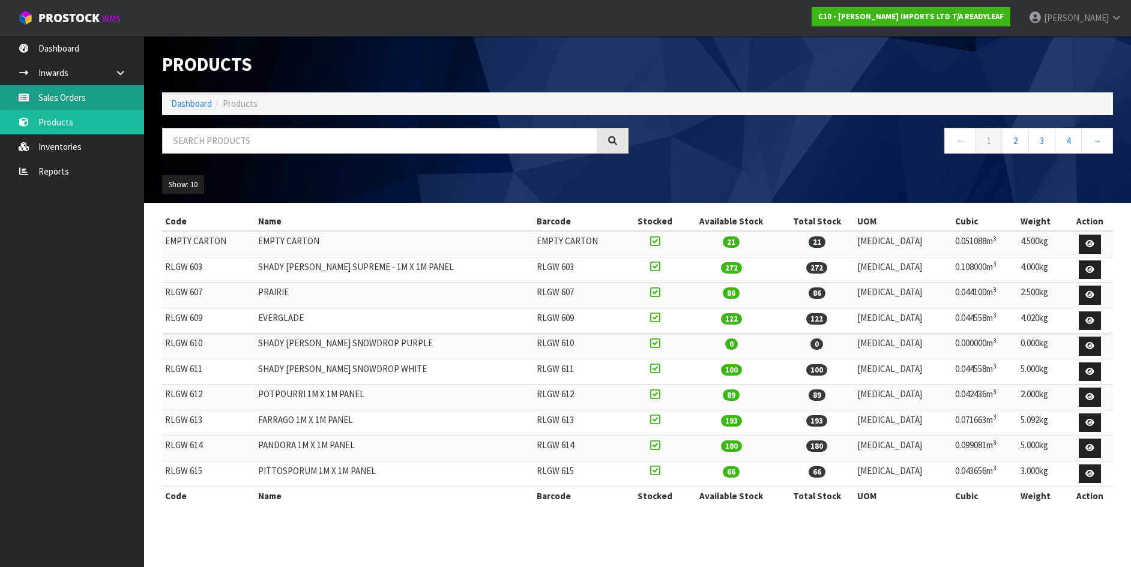
click at [70, 94] on link "Sales Orders" at bounding box center [72, 97] width 144 height 25
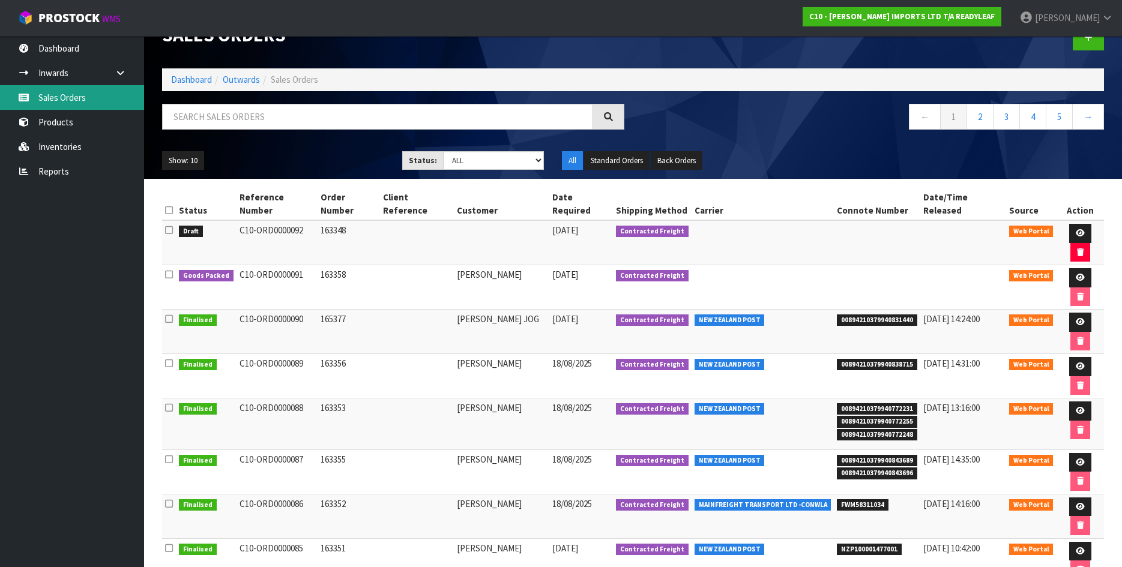
scroll to position [45, 0]
